Goal: Browse casually

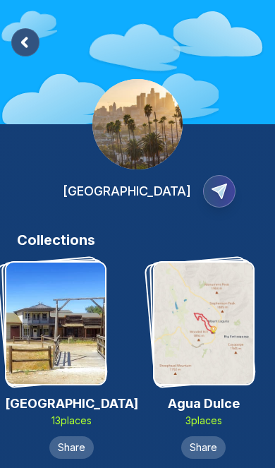
click at [34, 36] on rect at bounding box center [25, 42] width 28 height 28
click at [20, 46] on rect at bounding box center [25, 42] width 28 height 28
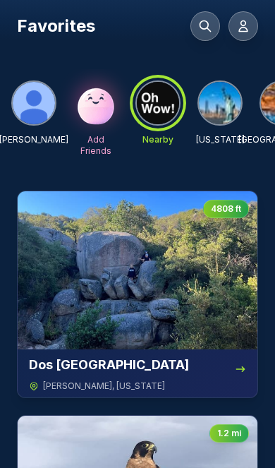
click at [224, 105] on img at bounding box center [220, 103] width 42 height 42
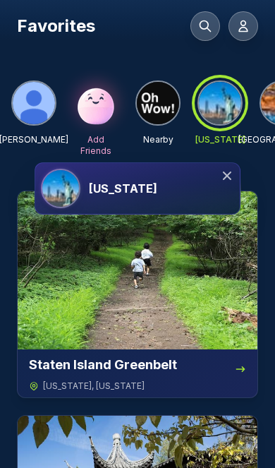
click at [225, 172] on icon at bounding box center [227, 176] width 8 height 8
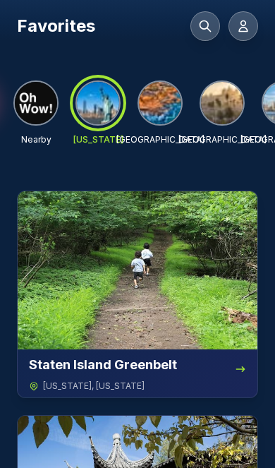
scroll to position [0, 125]
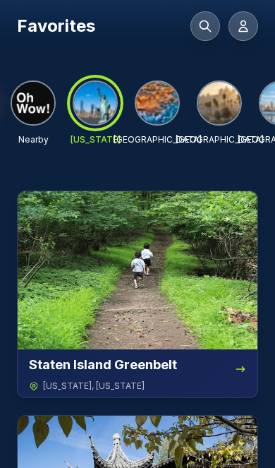
click at [164, 107] on img at bounding box center [157, 103] width 42 height 42
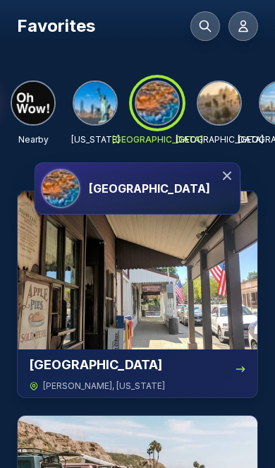
click at [222, 177] on icon at bounding box center [227, 176] width 14 height 14
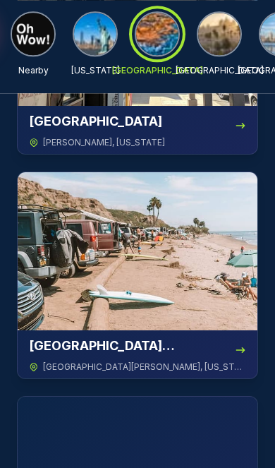
scroll to position [0, 0]
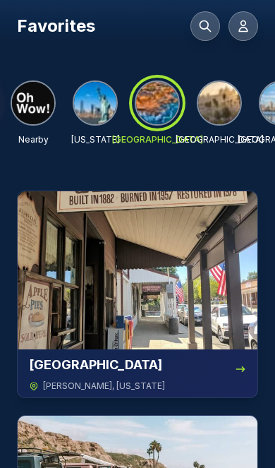
click at [227, 115] on img at bounding box center [219, 103] width 42 height 42
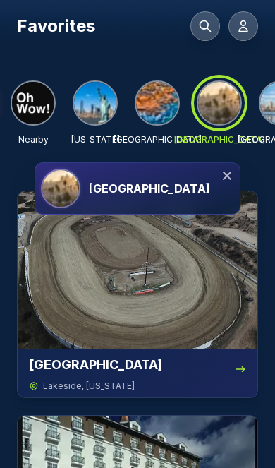
click at [151, 113] on img at bounding box center [157, 103] width 42 height 42
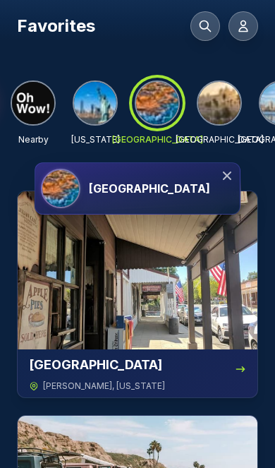
click at [226, 174] on icon at bounding box center [227, 176] width 8 height 8
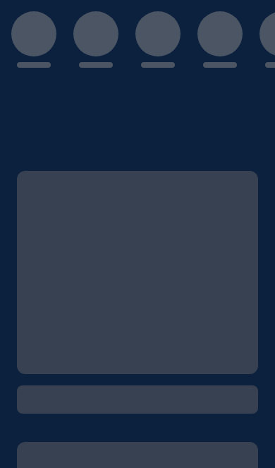
scroll to position [68, 0]
